Goal: Go to known website: Go to known website

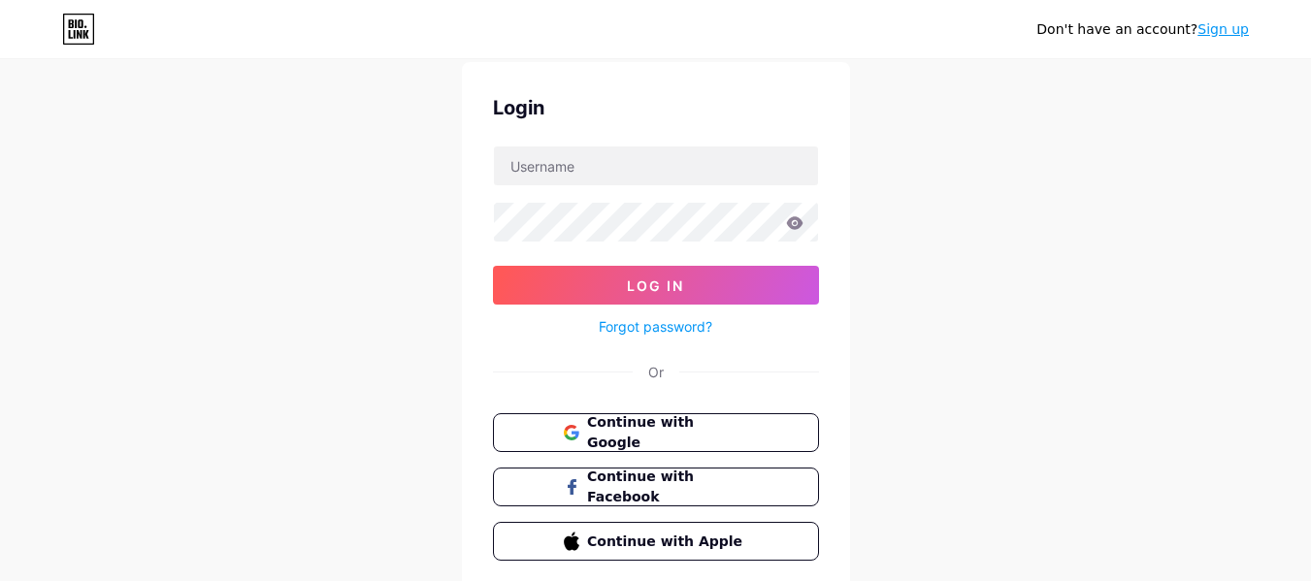
scroll to position [97, 0]
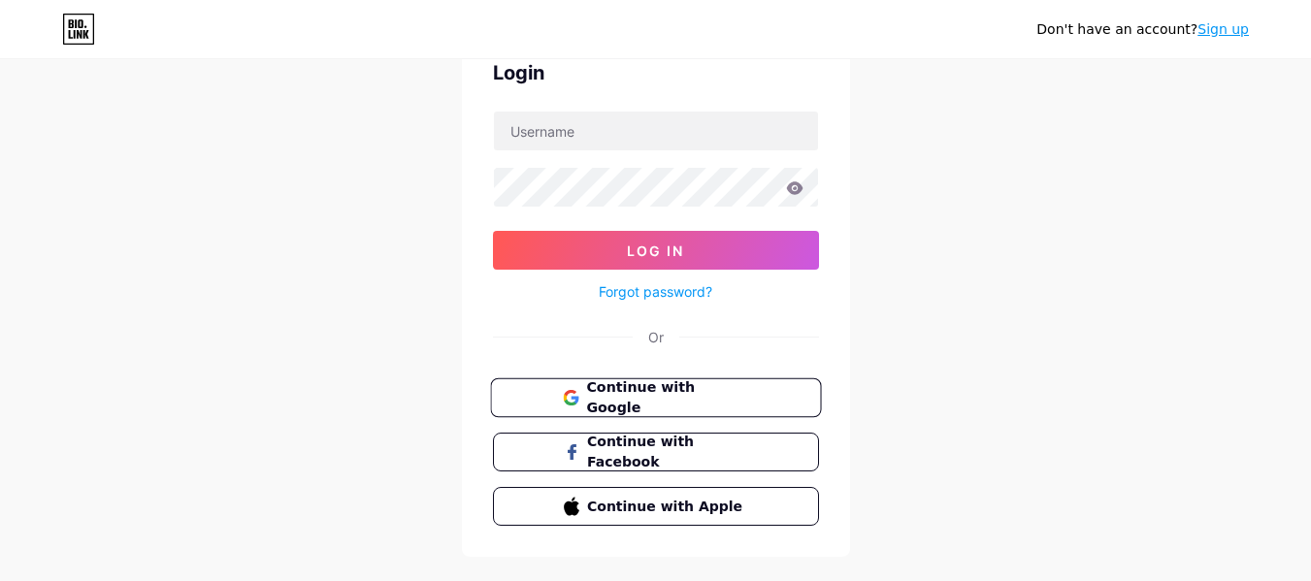
click at [713, 406] on span "Continue with Google" at bounding box center [667, 399] width 162 height 42
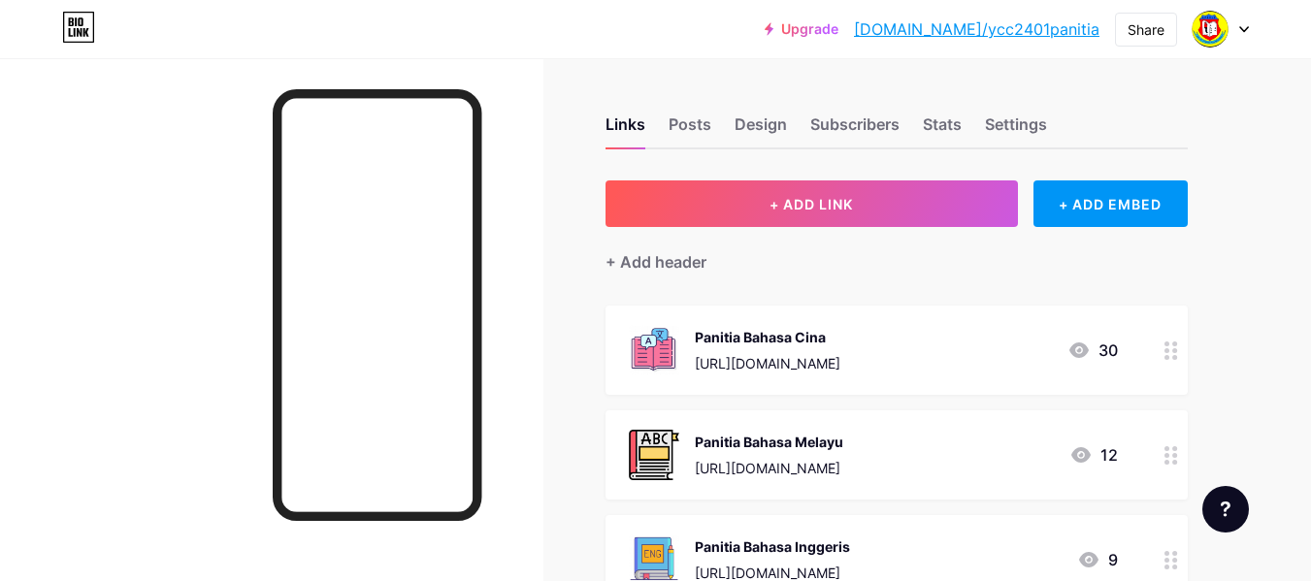
scroll to position [97, 0]
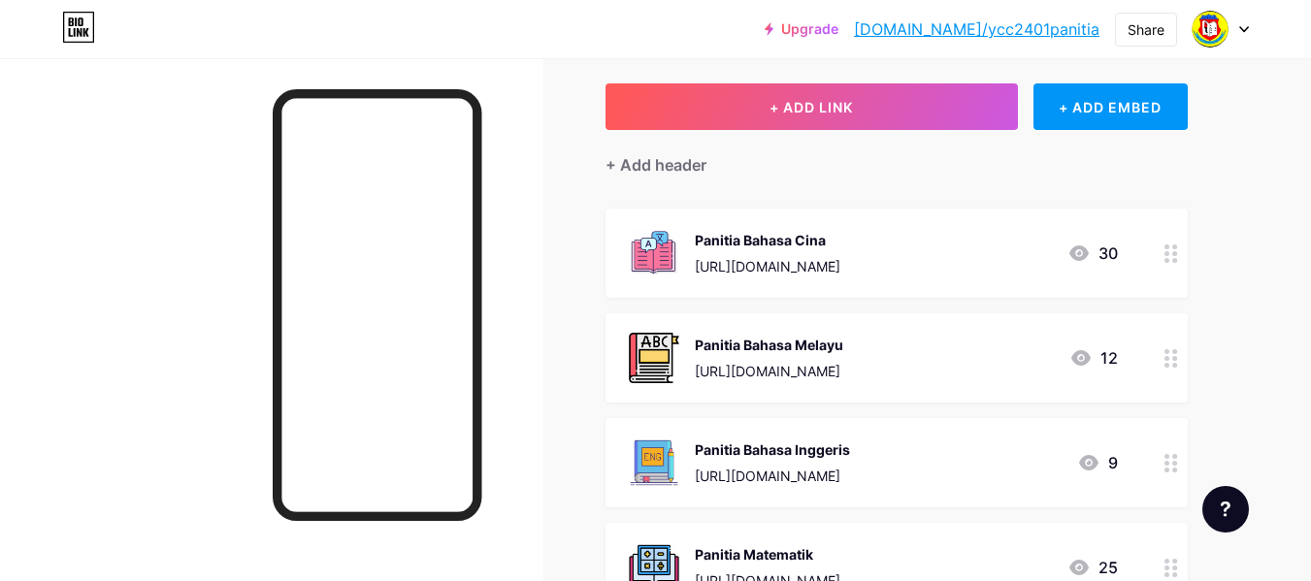
click at [838, 253] on div "Panitia Bahasa Cina [URL][DOMAIN_NAME]" at bounding box center [768, 253] width 146 height 50
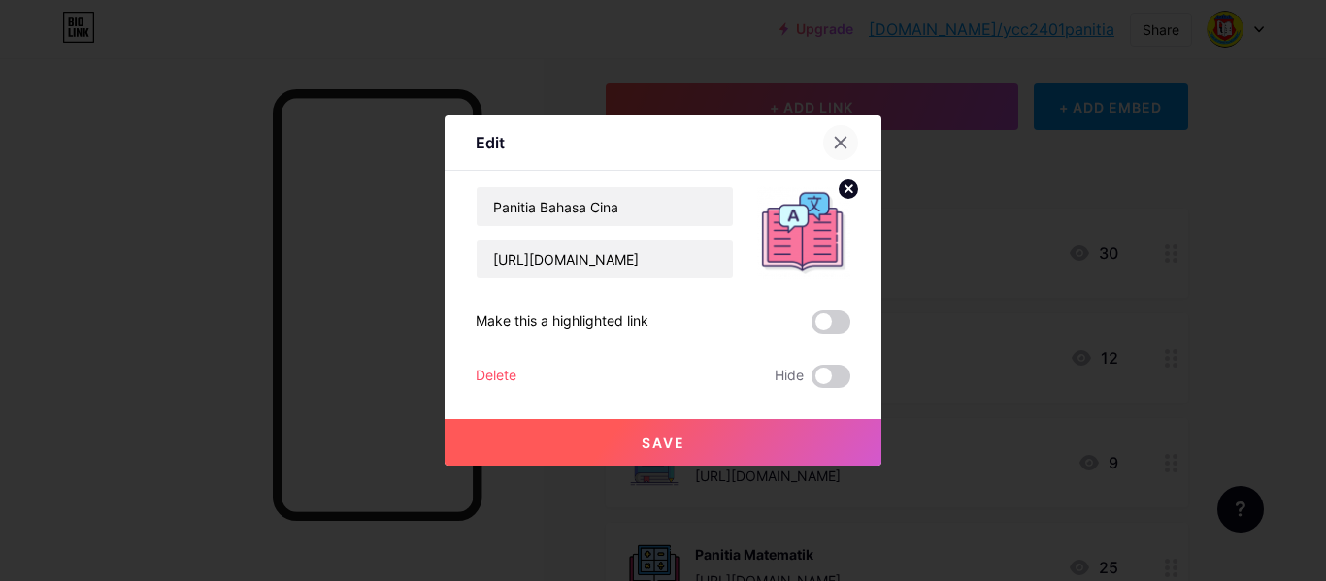
click at [843, 147] on icon at bounding box center [841, 143] width 16 height 16
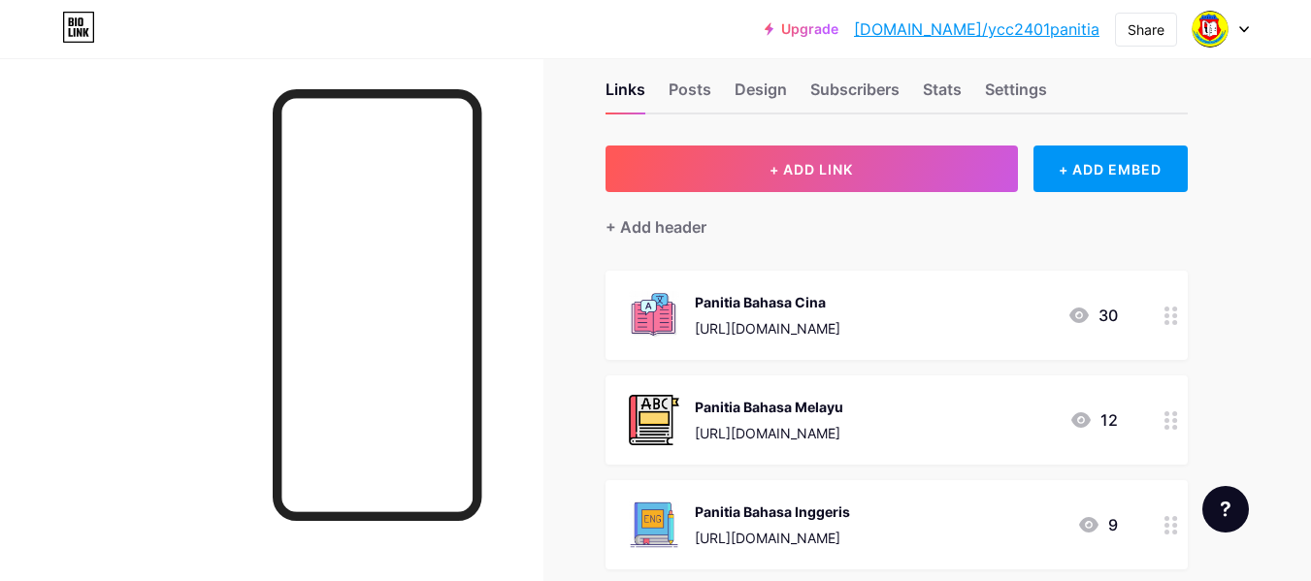
scroll to position [0, 0]
